Goal: Task Accomplishment & Management: Use online tool/utility

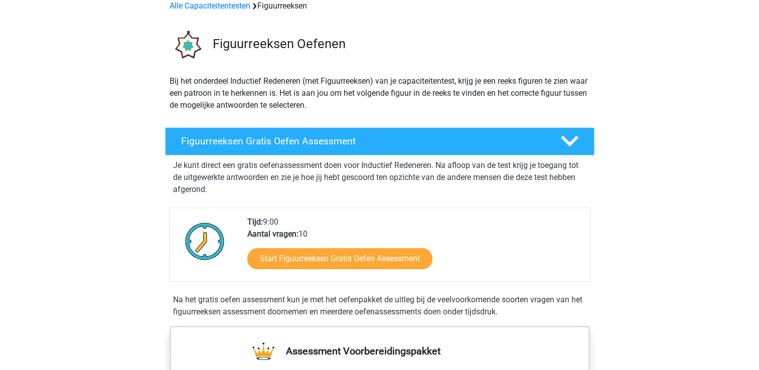
scroll to position [100, 0]
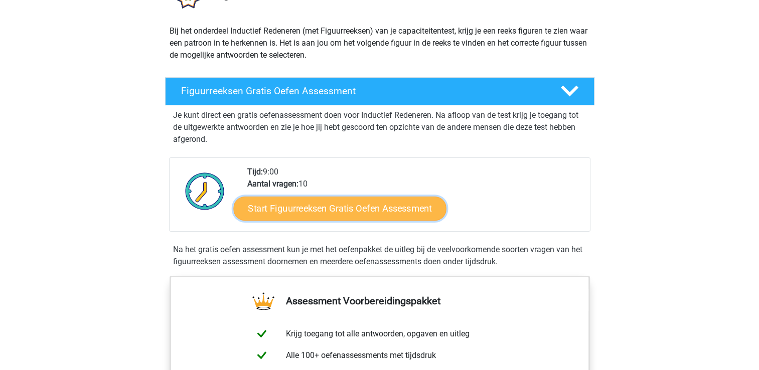
click at [371, 211] on link "Start Figuurreeksen Gratis Oefen Assessment" at bounding box center [339, 208] width 213 height 24
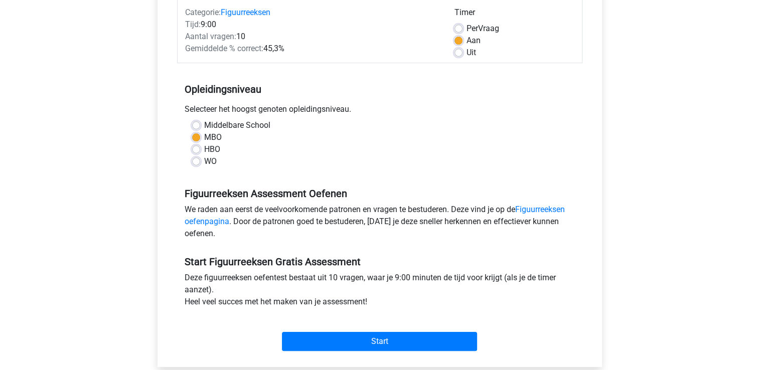
scroll to position [201, 0]
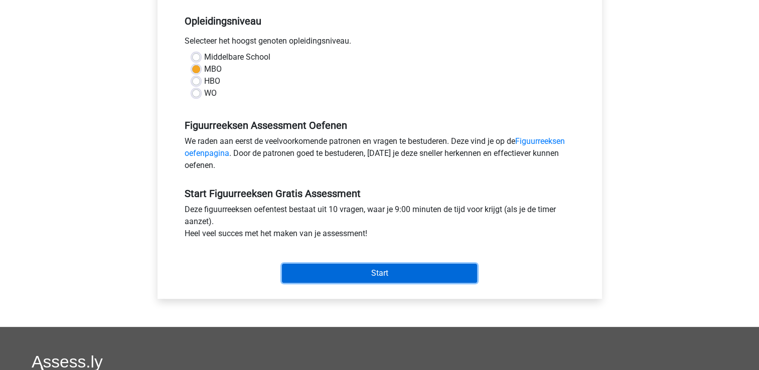
click at [401, 275] on input "Start" at bounding box center [379, 273] width 195 height 19
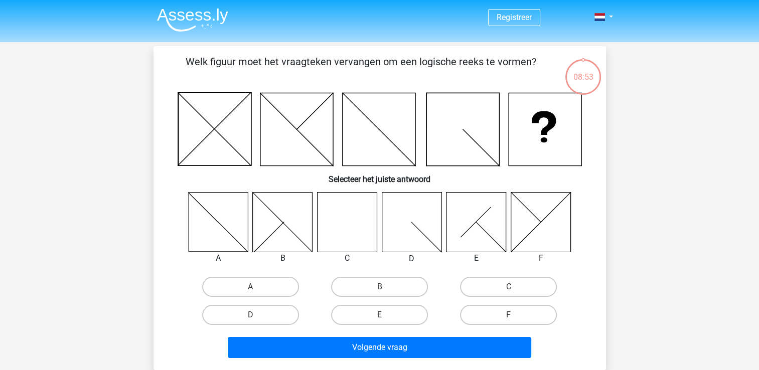
click at [357, 222] on icon at bounding box center [347, 222] width 60 height 60
click at [506, 282] on label "C" at bounding box center [508, 287] width 97 height 20
click at [508, 287] on input "C" at bounding box center [511, 290] width 7 height 7
radio input "true"
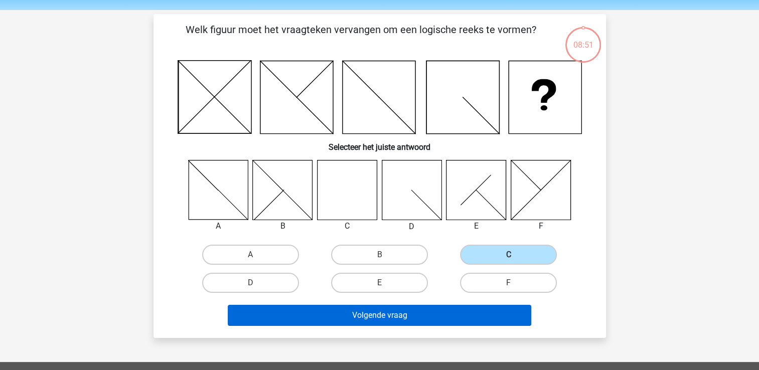
scroll to position [100, 0]
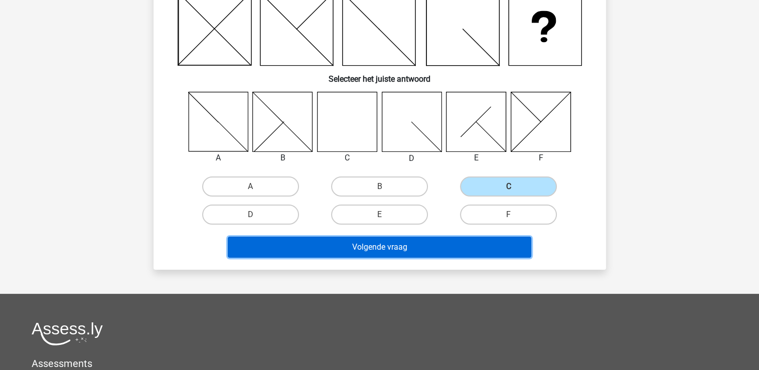
click at [390, 251] on button "Volgende vraag" at bounding box center [379, 247] width 303 height 21
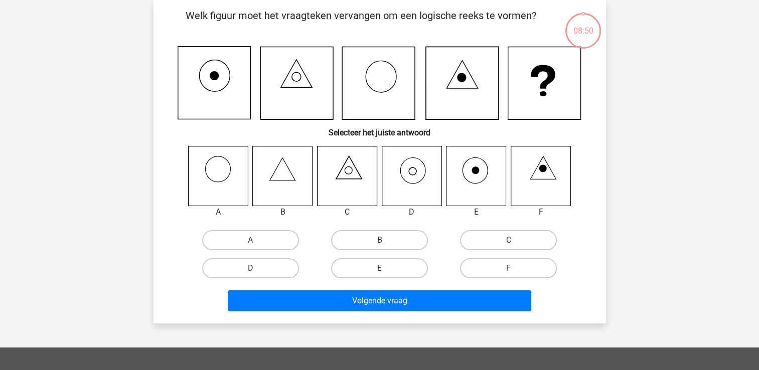
scroll to position [0, 0]
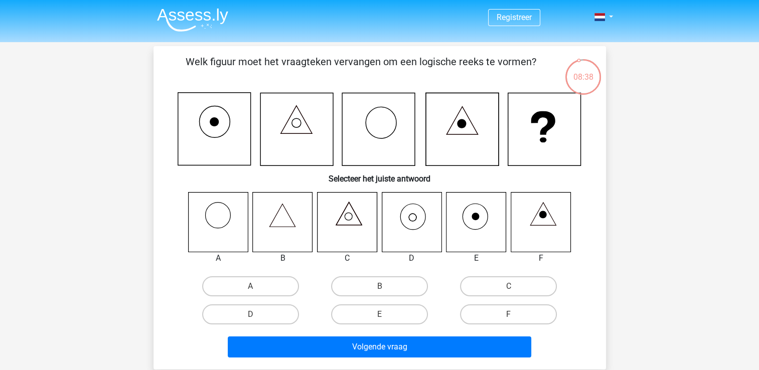
click at [413, 217] on icon at bounding box center [412, 222] width 60 height 60
click at [282, 316] on label "D" at bounding box center [250, 314] width 97 height 20
click at [257, 316] on input "D" at bounding box center [253, 317] width 7 height 7
radio input "true"
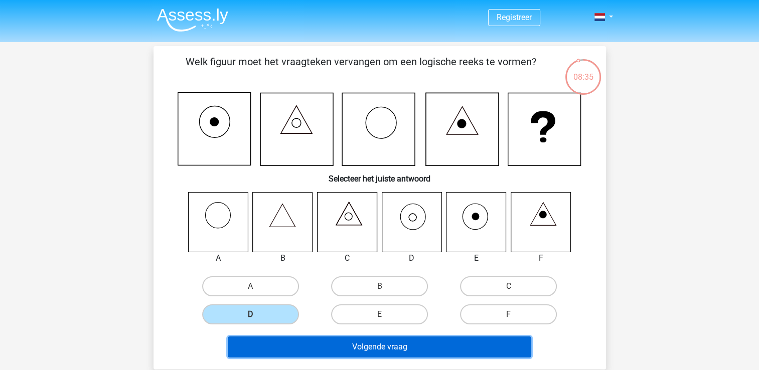
click at [357, 348] on button "Volgende vraag" at bounding box center [379, 346] width 303 height 21
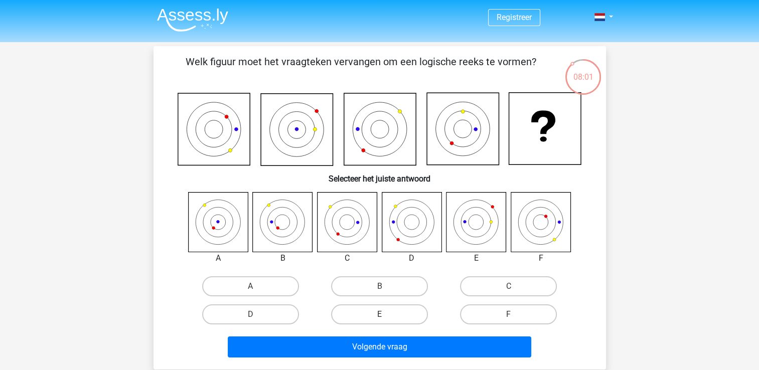
click at [377, 314] on label "E" at bounding box center [379, 314] width 97 height 20
click at [379, 314] on input "E" at bounding box center [382, 317] width 7 height 7
radio input "true"
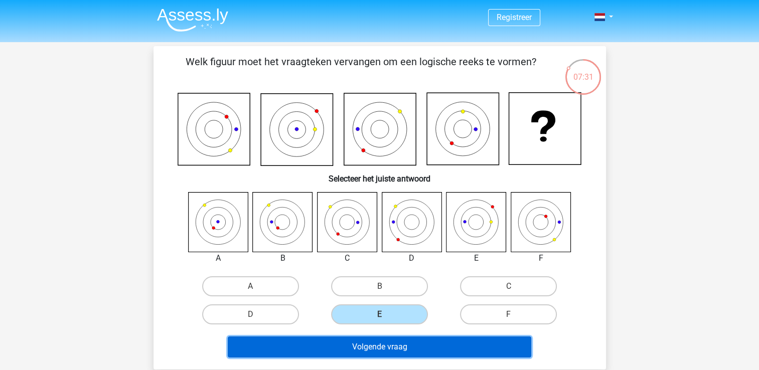
click at [368, 348] on button "Volgende vraag" at bounding box center [379, 346] width 303 height 21
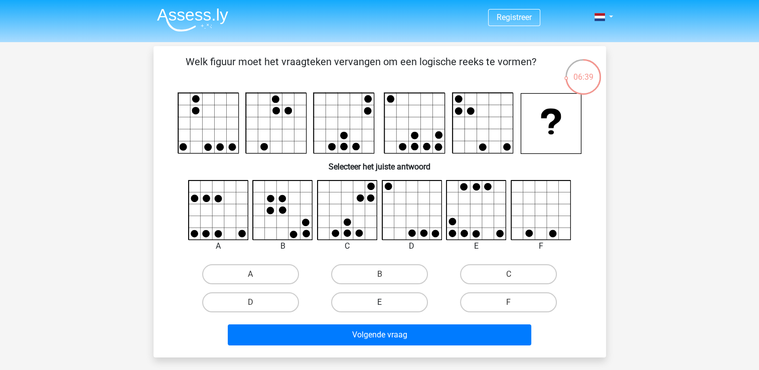
click at [363, 302] on label "E" at bounding box center [379, 302] width 97 height 20
click at [379, 302] on input "E" at bounding box center [382, 305] width 7 height 7
radio input "true"
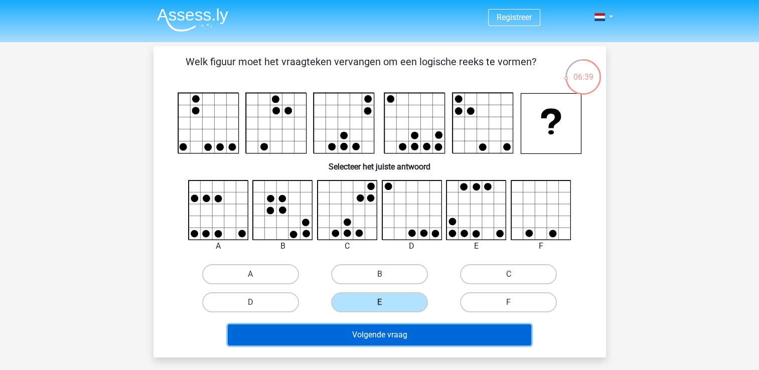
click at [385, 334] on button "Volgende vraag" at bounding box center [379, 334] width 303 height 21
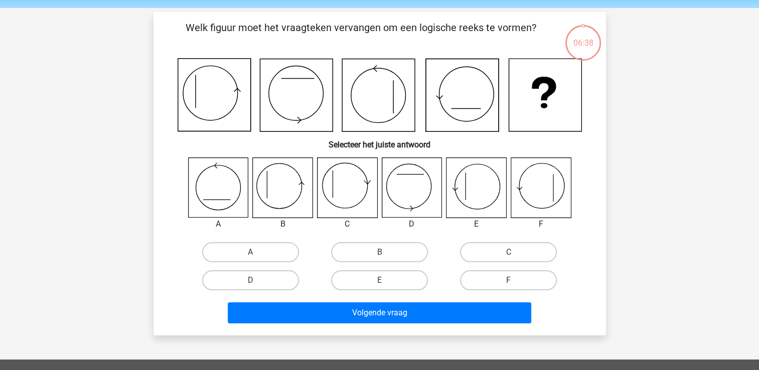
scroll to position [46, 0]
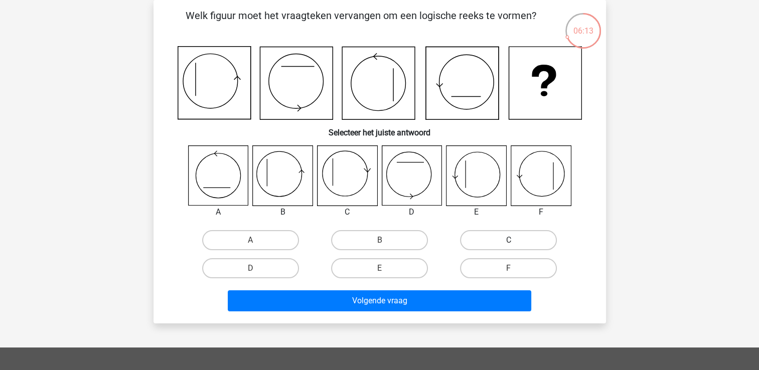
click at [489, 243] on label "C" at bounding box center [508, 240] width 97 height 20
click at [508, 243] on input "C" at bounding box center [511, 243] width 7 height 7
radio input "true"
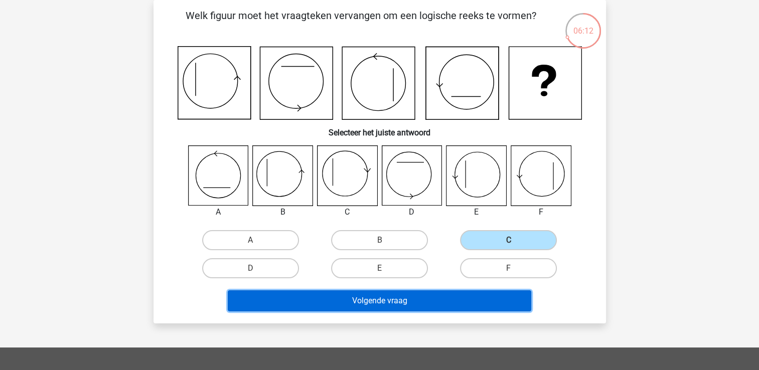
click at [455, 296] on button "Volgende vraag" at bounding box center [379, 300] width 303 height 21
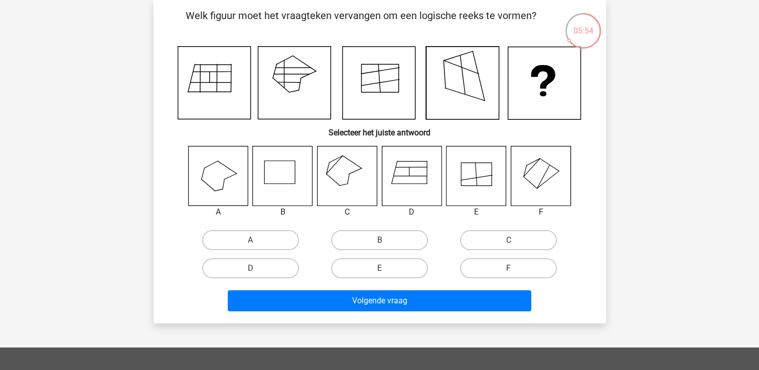
click at [351, 174] on icon at bounding box center [347, 176] width 60 height 60
click at [499, 238] on label "C" at bounding box center [508, 240] width 97 height 20
click at [508, 240] on input "C" at bounding box center [511, 243] width 7 height 7
radio input "true"
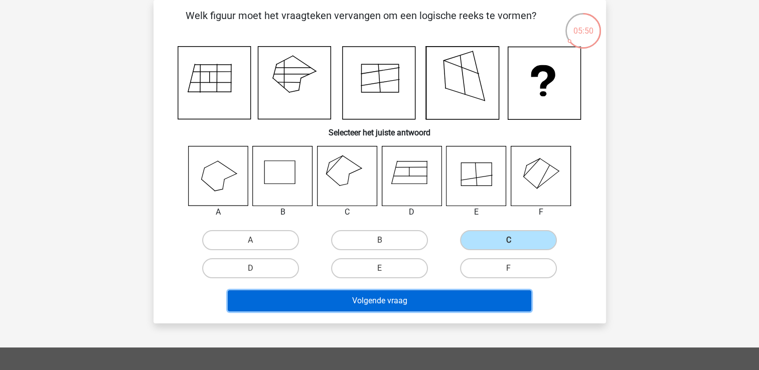
click at [444, 298] on button "Volgende vraag" at bounding box center [379, 300] width 303 height 21
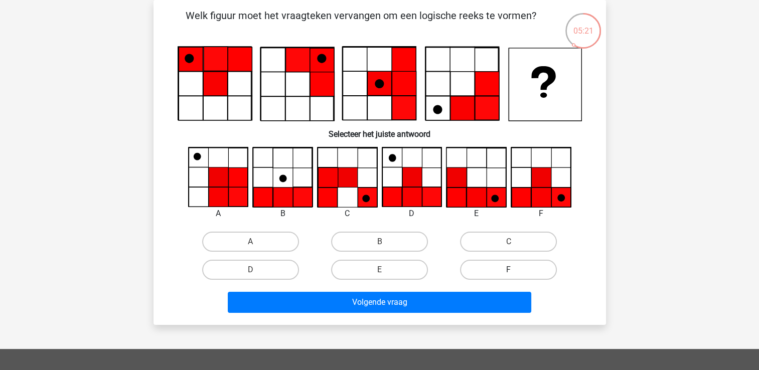
click at [515, 264] on label "F" at bounding box center [508, 270] width 97 height 20
click at [515, 270] on input "F" at bounding box center [511, 273] width 7 height 7
radio input "true"
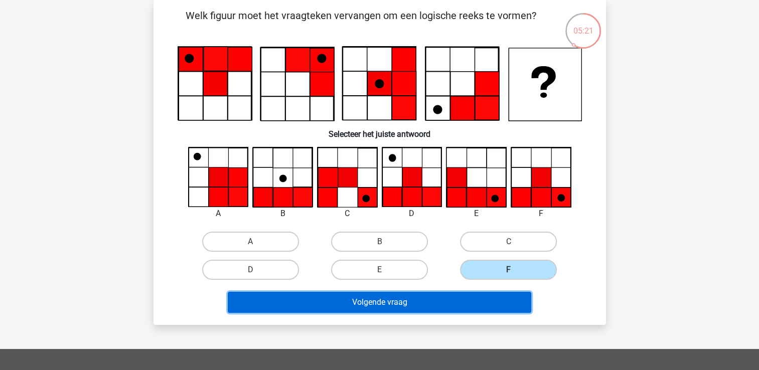
click at [467, 306] on button "Volgende vraag" at bounding box center [379, 302] width 303 height 21
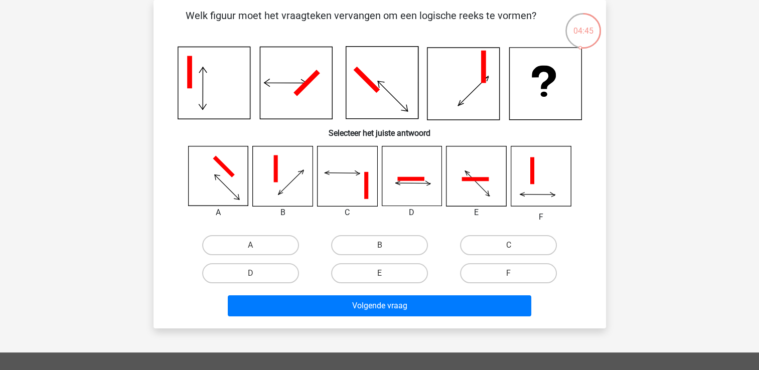
click at [513, 250] on input "C" at bounding box center [511, 248] width 7 height 7
radio input "true"
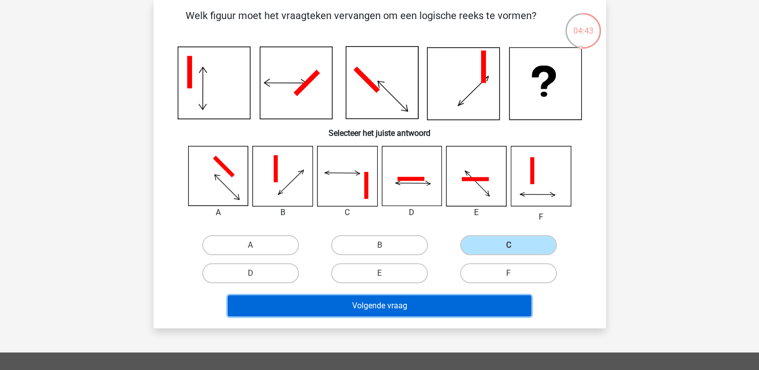
click at [452, 307] on button "Volgende vraag" at bounding box center [379, 305] width 303 height 21
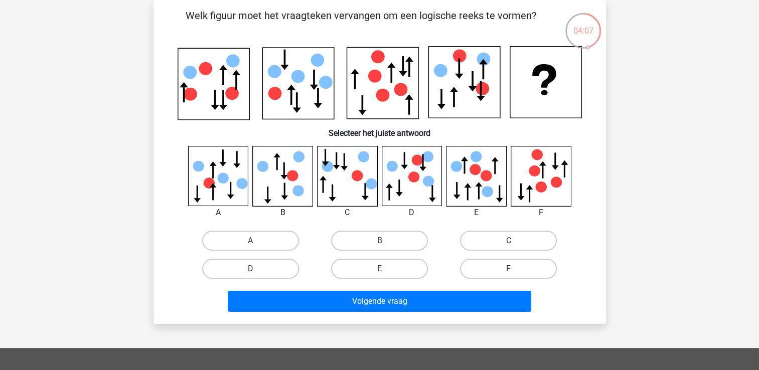
click at [371, 270] on label "E" at bounding box center [379, 269] width 97 height 20
click at [379, 270] on input "E" at bounding box center [382, 272] width 7 height 7
radio input "true"
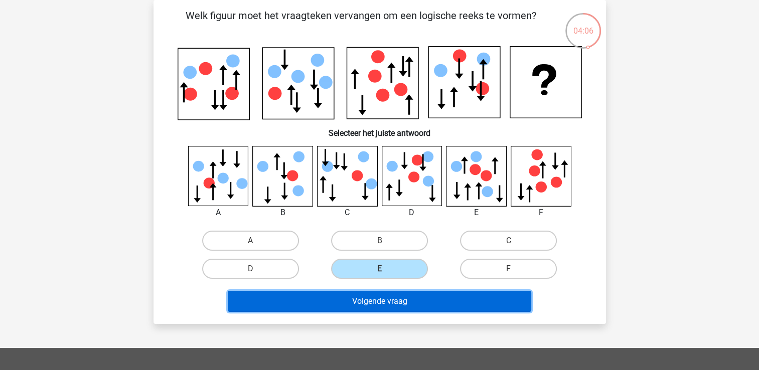
click at [385, 299] on button "Volgende vraag" at bounding box center [379, 301] width 303 height 21
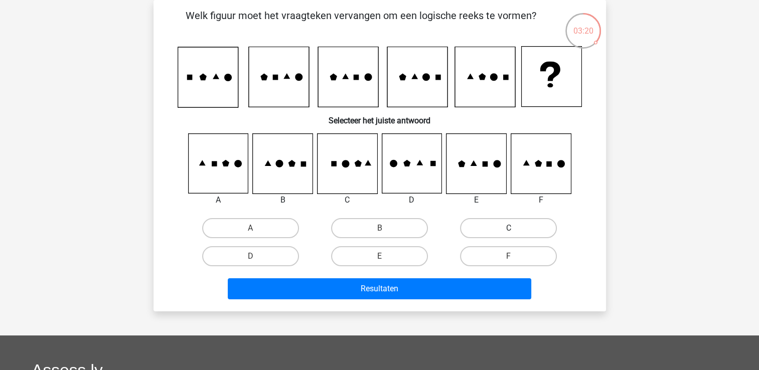
click at [489, 222] on label "C" at bounding box center [508, 228] width 97 height 20
click at [508, 228] on input "C" at bounding box center [511, 231] width 7 height 7
radio input "true"
click at [485, 274] on div "Resultaten" at bounding box center [379, 286] width 420 height 33
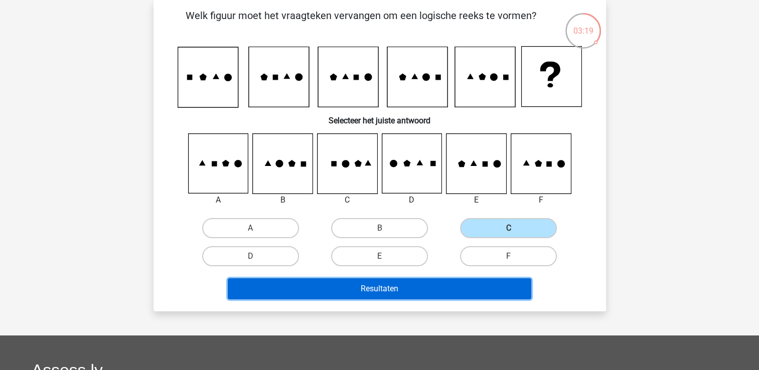
click at [483, 289] on button "Resultaten" at bounding box center [379, 288] width 303 height 21
